Goal: Information Seeking & Learning: Stay updated

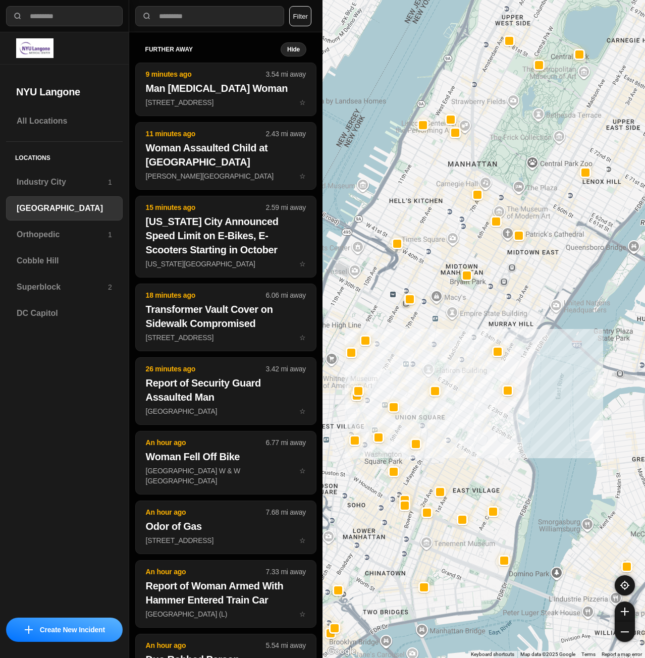
select select "*"
click at [43, 287] on h3 "Superblock" at bounding box center [62, 287] width 91 height 12
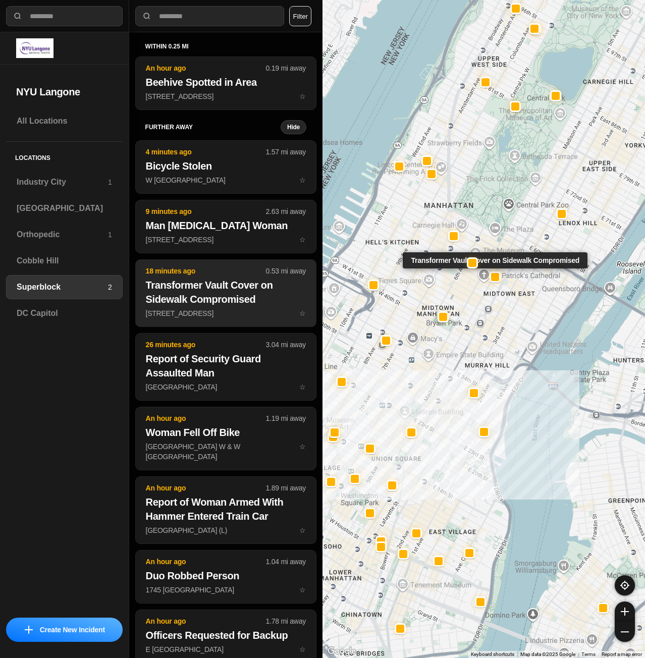
click at [248, 304] on h2 "Transformer Vault Cover on Sidewalk Compromised" at bounding box center [226, 292] width 160 height 28
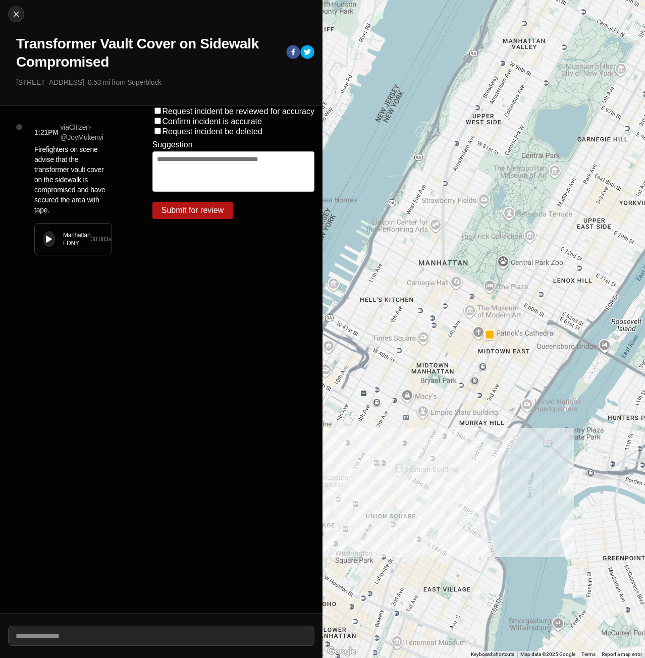
click at [51, 244] on button at bounding box center [49, 239] width 12 height 16
click at [18, 14] on img at bounding box center [16, 14] width 10 height 10
select select "*"
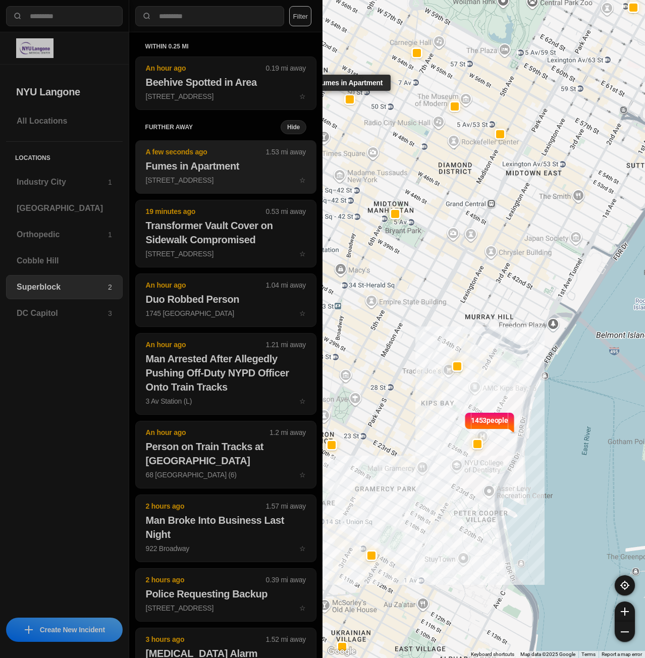
click at [200, 177] on p "[STREET_ADDRESS] ☆" at bounding box center [226, 180] width 160 height 10
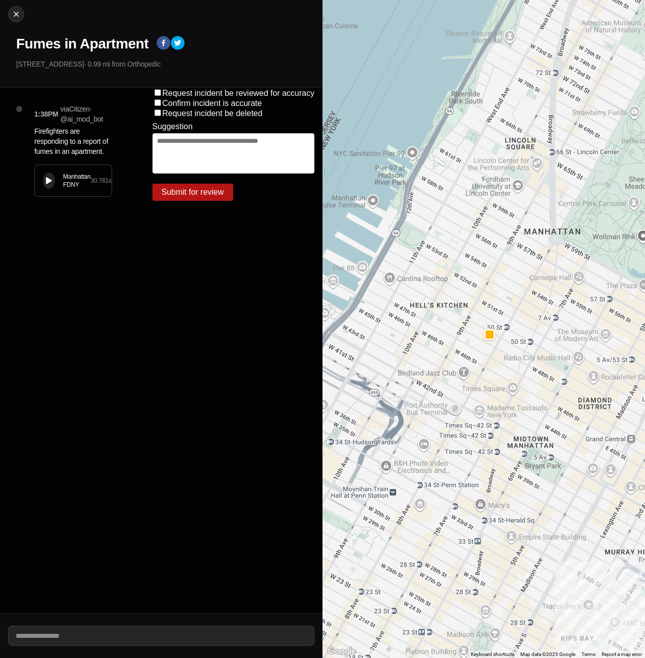
click at [47, 173] on button at bounding box center [49, 181] width 12 height 16
click at [16, 12] on img at bounding box center [16, 14] width 10 height 10
select select "*"
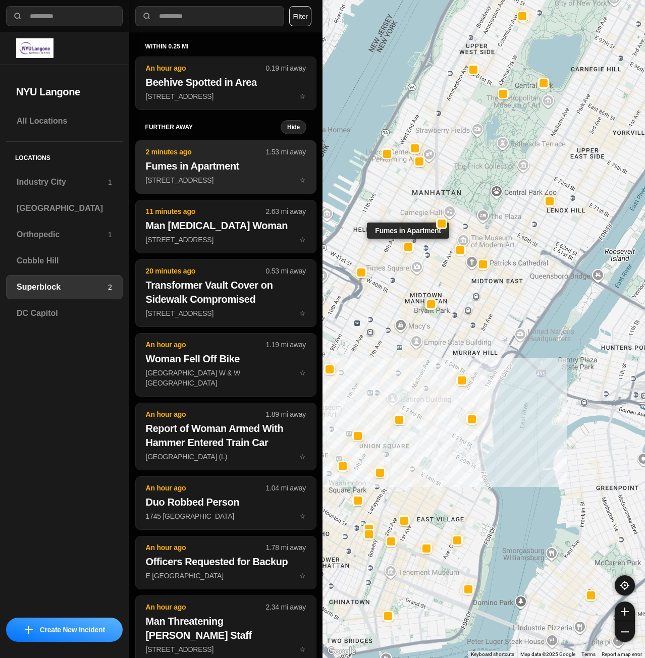
click at [175, 173] on button "2 minutes ago 1.53 mi away Fumes in Apartment [STREET_ADDRESS][GEOGRAPHIC_DATA]" at bounding box center [225, 166] width 181 height 53
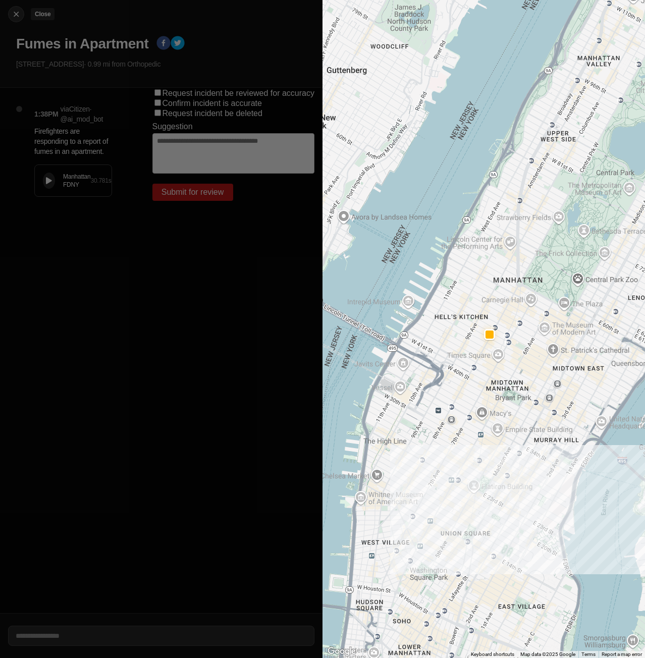
click at [16, 14] on img at bounding box center [16, 14] width 10 height 10
select select "*"
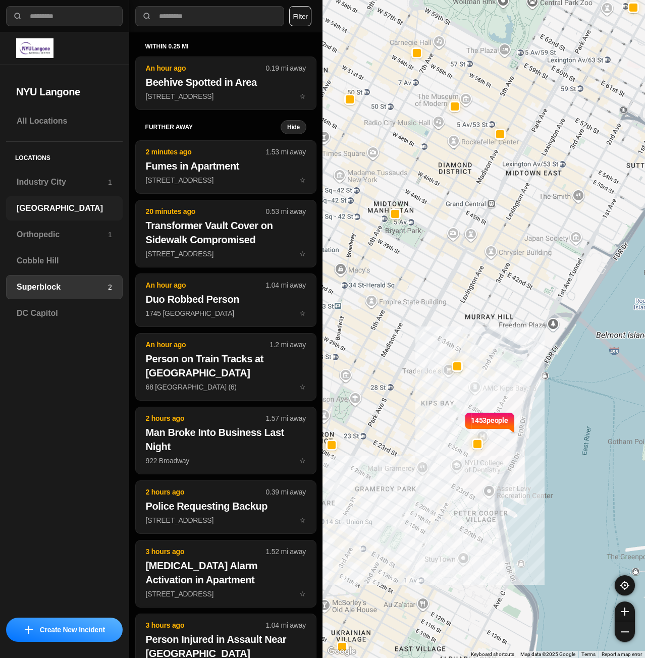
click at [44, 203] on h3 "[GEOGRAPHIC_DATA]" at bounding box center [64, 208] width 95 height 12
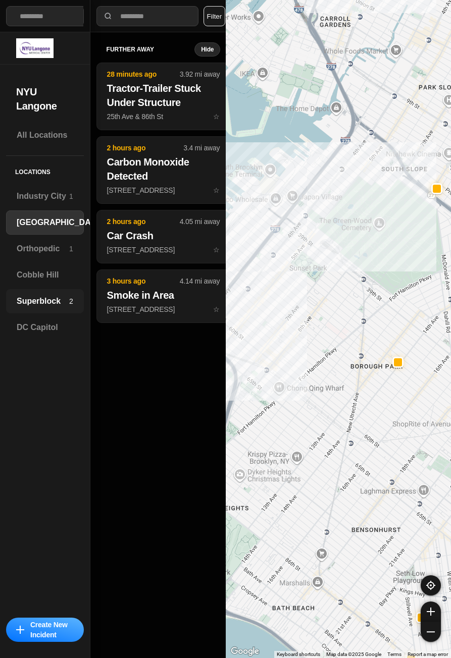
click at [56, 302] on h3 "Superblock" at bounding box center [43, 301] width 52 height 12
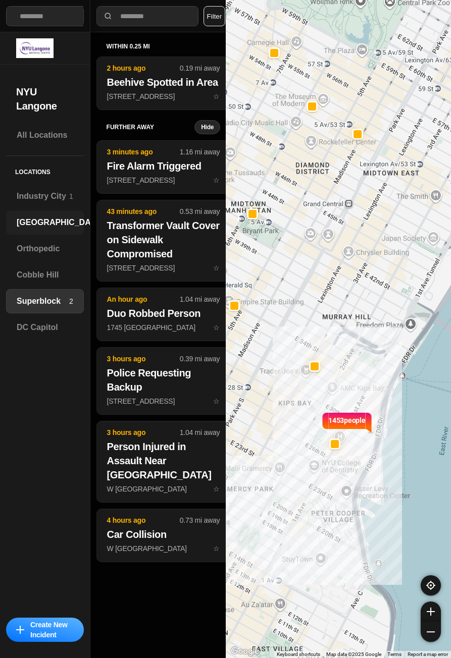
click at [35, 212] on div "[GEOGRAPHIC_DATA]" at bounding box center [45, 222] width 78 height 24
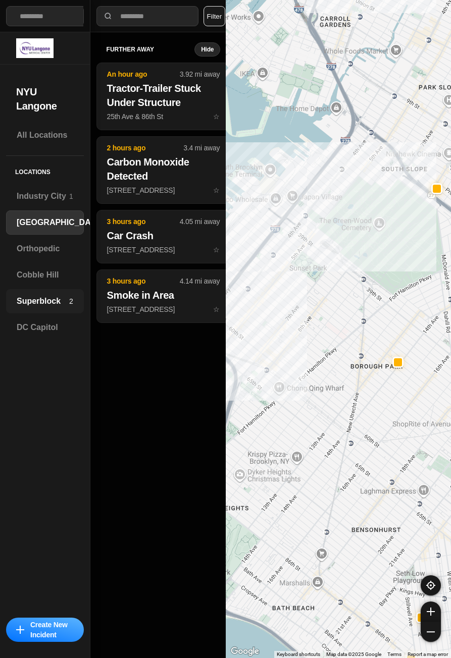
click at [32, 291] on div "Superblock 2" at bounding box center [45, 301] width 78 height 24
